Goal: Task Accomplishment & Management: Manage account settings

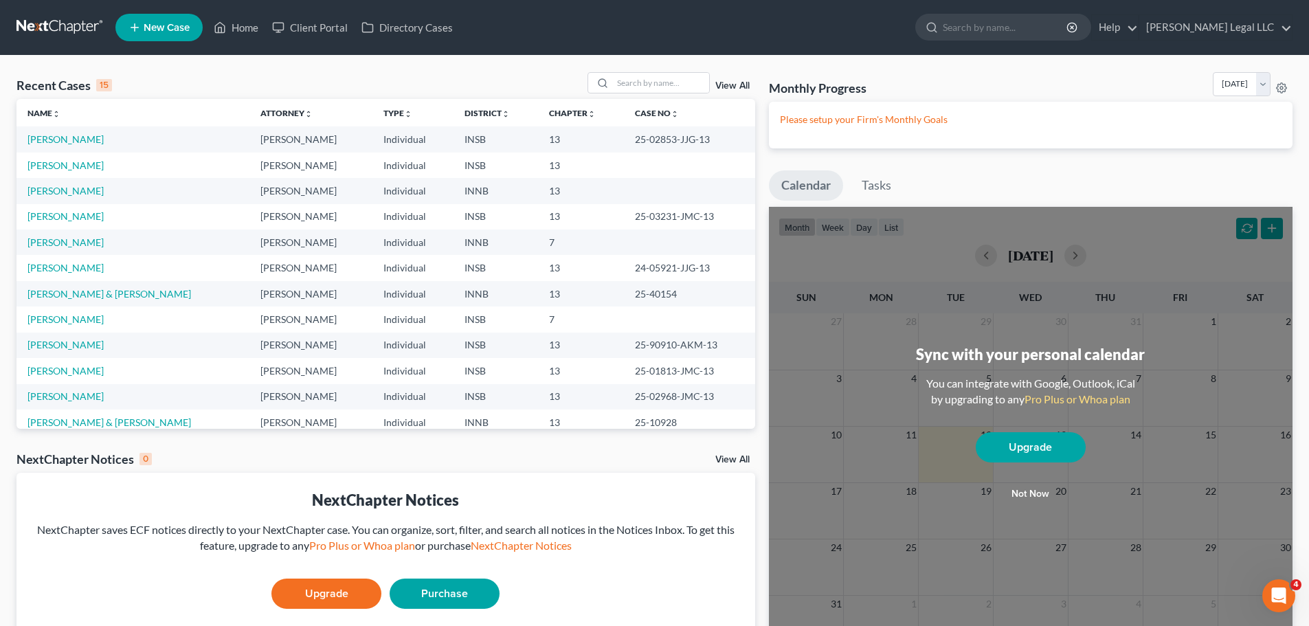
click at [725, 86] on link "View All" at bounding box center [733, 86] width 34 height 10
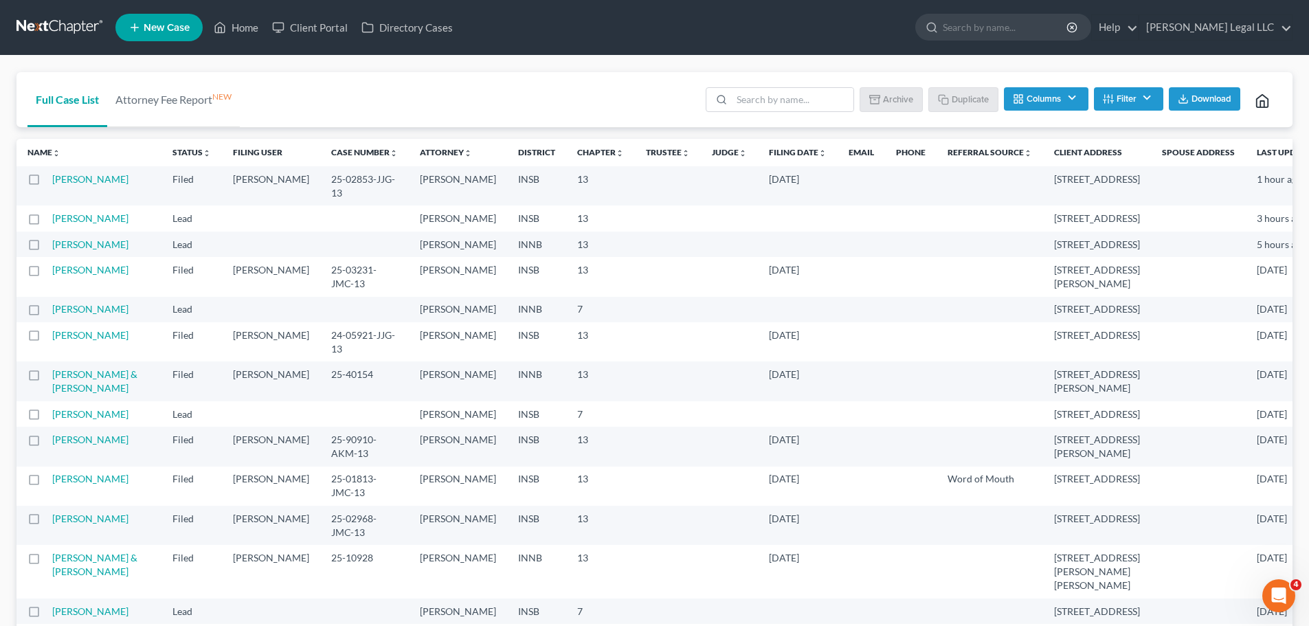
click at [758, 159] on th "Filing Date unfold_more expand_more expand_less" at bounding box center [798, 152] width 80 height 27
click at [769, 153] on link "Filing Date unfold_more expand_more expand_less" at bounding box center [798, 152] width 58 height 10
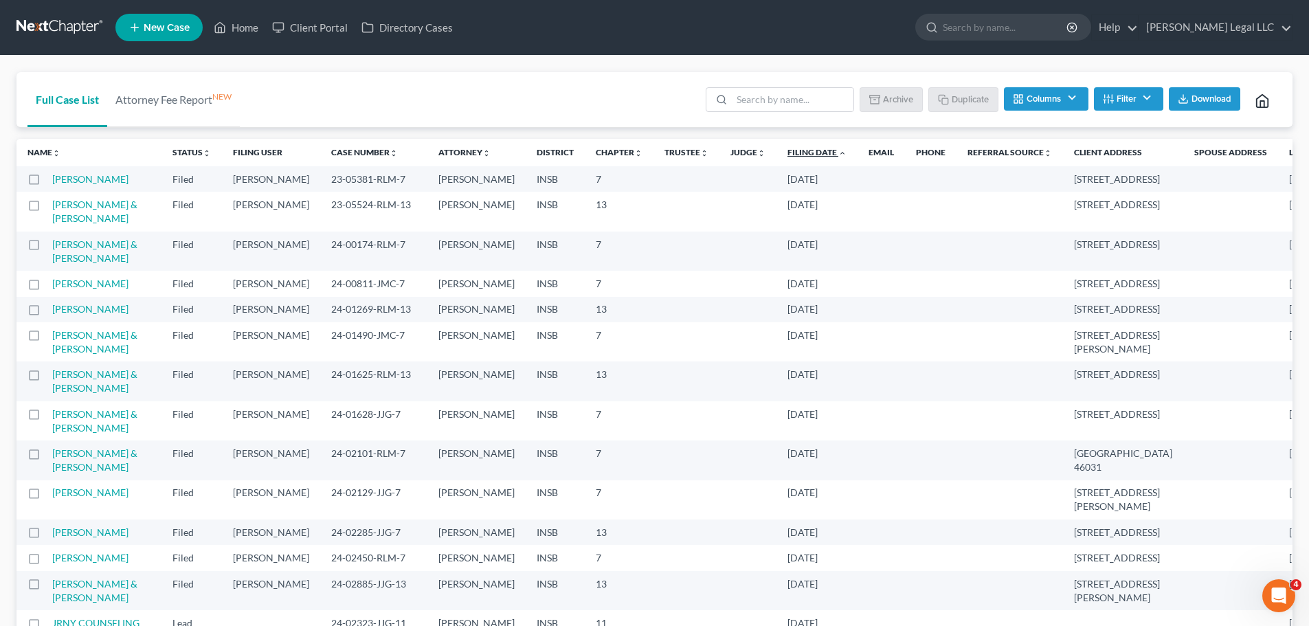
click at [788, 151] on link "Filing Date unfold_more expand_more expand_less" at bounding box center [817, 152] width 59 height 10
